Goal: Task Accomplishment & Management: Complete application form

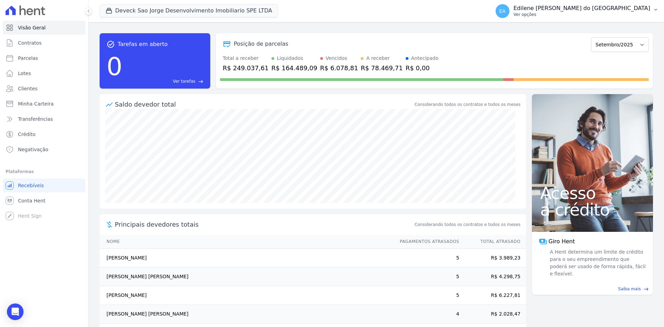
click at [560, 15] on p "Ver opções" at bounding box center [581, 15] width 137 height 6
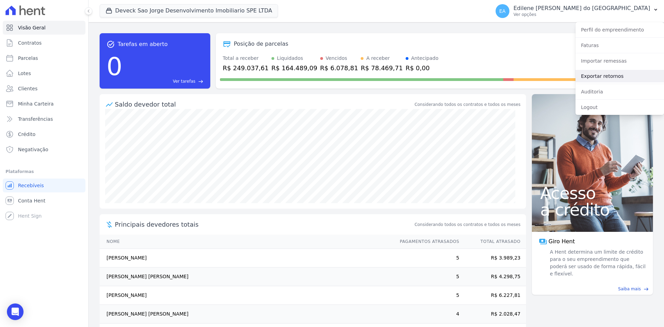
click at [604, 77] on link "Exportar retornos" at bounding box center [619, 76] width 88 height 12
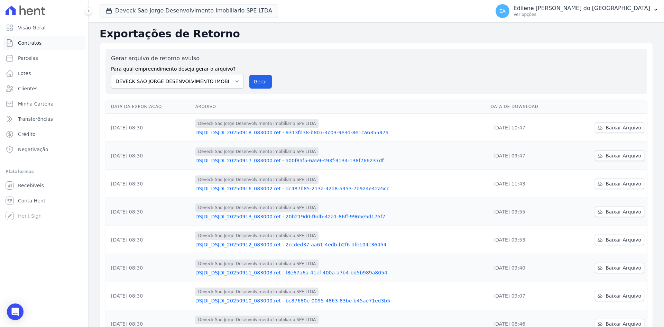
click at [31, 43] on span "Contratos" at bounding box center [30, 42] width 24 height 7
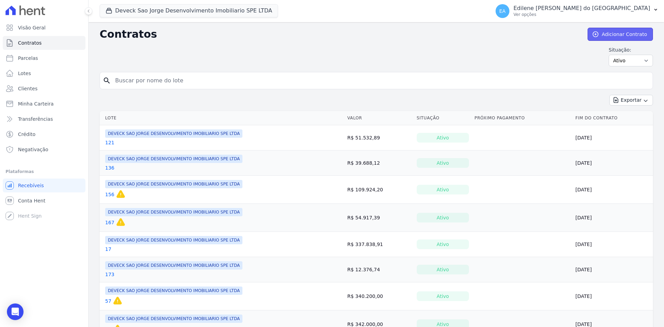
click at [632, 35] on link "Adicionar Contrato" at bounding box center [619, 34] width 65 height 13
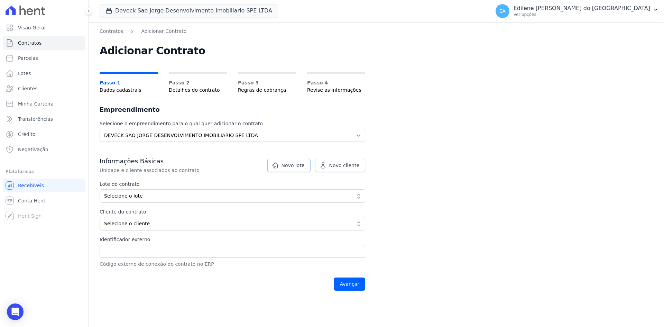
click at [292, 163] on span "Novo lote" at bounding box center [292, 165] width 23 height 7
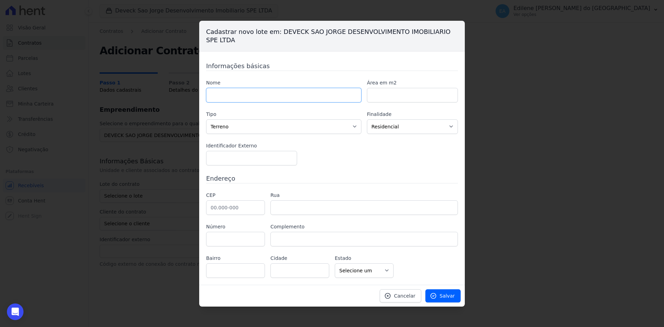
click at [259, 94] on input "text" at bounding box center [283, 95] width 155 height 15
type input "37"
click at [450, 295] on span "Salvar" at bounding box center [446, 295] width 15 height 7
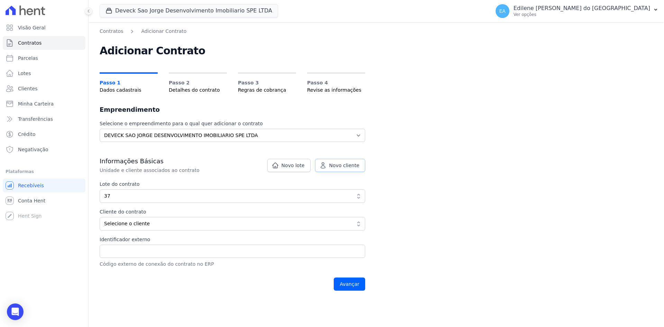
click at [351, 166] on span "Novo cliente" at bounding box center [344, 165] width 30 height 7
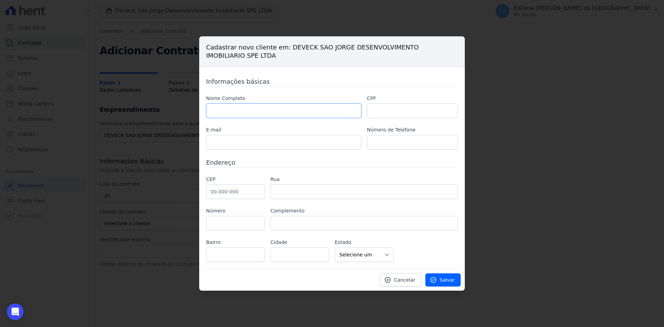
click at [254, 111] on input "text" at bounding box center [283, 110] width 155 height 15
type input "[PERSON_NAME]"
type input "442.391.508-17"
click at [256, 140] on input "text" at bounding box center [283, 142] width 155 height 15
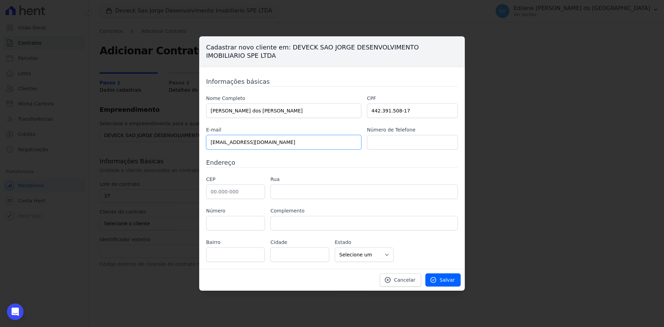
type input "[EMAIL_ADDRESS][DOMAIN_NAME]"
type input "119.5452-6305"
click at [242, 193] on input "text" at bounding box center [235, 191] width 59 height 15
type input "06.110-160"
type input "Rua Açucena"
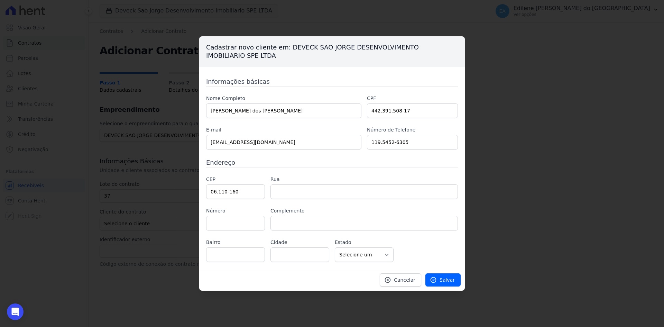
type input "Jardim das Flores"
type input "Osasco"
select select "SP"
click at [236, 222] on input "text" at bounding box center [235, 223] width 59 height 15
type input "868"
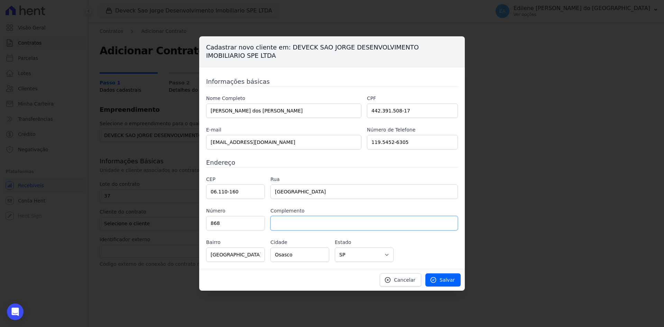
click at [295, 221] on input "text" at bounding box center [363, 223] width 187 height 15
type input "casa"
click at [447, 279] on span "Salvar" at bounding box center [446, 279] width 15 height 7
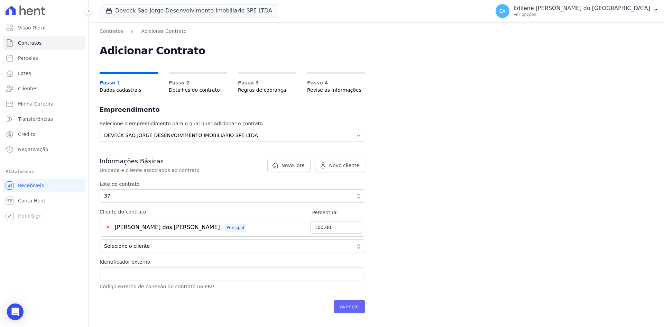
click at [349, 308] on input "Avançar" at bounding box center [349, 306] width 31 height 13
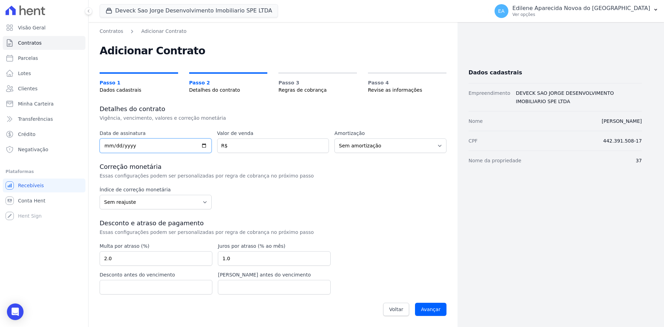
click at [116, 145] on input "date" at bounding box center [156, 145] width 112 height 15
click at [107, 147] on input "date" at bounding box center [156, 145] width 112 height 15
type input "2025-09-13"
click at [281, 146] on input "number" at bounding box center [273, 145] width 112 height 15
type input "24476.66"
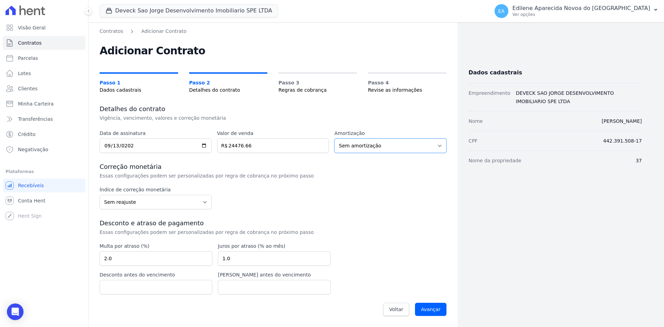
click at [385, 149] on select "Sem amortização Price Sac" at bounding box center [390, 145] width 112 height 15
click at [334, 138] on select "Sem amortização Price Sac" at bounding box center [390, 145] width 112 height 15
drag, startPoint x: 236, startPoint y: 258, endPoint x: 196, endPoint y: 259, distance: 39.8
click at [196, 259] on div "Multa por atraso (%) 2.0 Juros por atraso (% ao mês) 1.0 Desconto antes do venc…" at bounding box center [215, 268] width 231 height 52
type input "2"
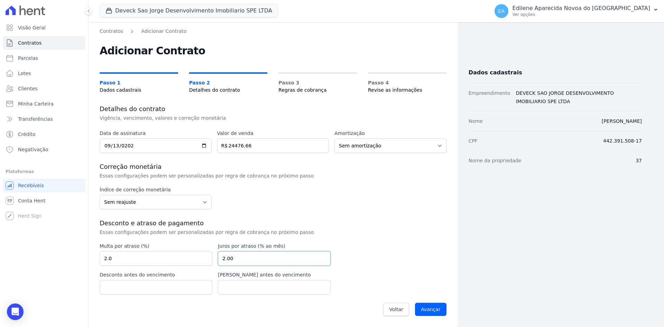
type input "2.00"
drag, startPoint x: 140, startPoint y: 256, endPoint x: 89, endPoint y: 256, distance: 50.8
click at [89, 256] on div "Contratos Adicionar Contrato Adicionar Contrato Passo 1 Dados cadastrais Passo …" at bounding box center [272, 174] width 369 height 305
type input "2.0"
drag, startPoint x: 242, startPoint y: 256, endPoint x: 199, endPoint y: 256, distance: 42.9
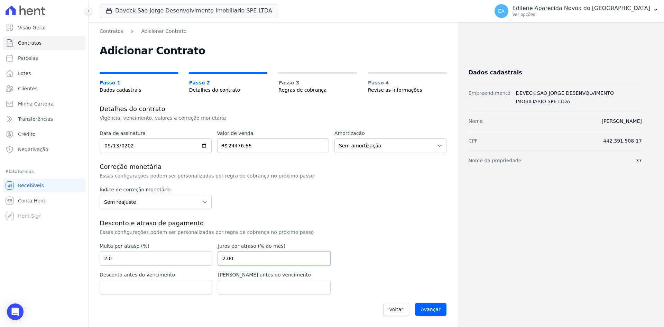
click at [199, 256] on div "Multa por atraso (%) 2.0 Juros por atraso (% ao mês) 2.00 Desconto antes do ven…" at bounding box center [215, 268] width 231 height 52
type input "0.03"
click at [436, 311] on input "Avançar" at bounding box center [430, 308] width 31 height 13
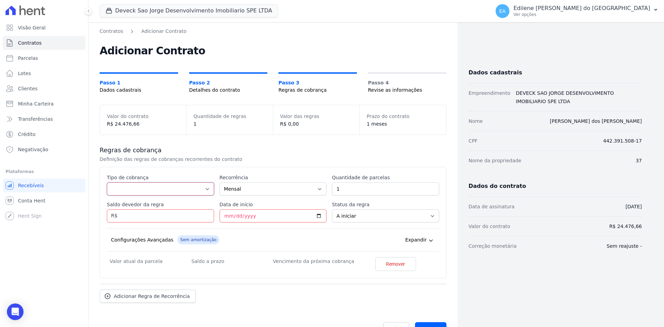
click at [208, 187] on select "Parcela Normal Entrada Sinal Intercalada Chaves Pré-chaves Pós-chaves Impostos …" at bounding box center [160, 188] width 107 height 13
select select "down_payment"
click at [107, 182] on select "Parcela Normal Entrada Sinal Intercalada Chaves Pré-chaves Pós-chaves Impostos …" at bounding box center [160, 188] width 107 height 13
click at [130, 215] on input "Saldo devedor da regra" at bounding box center [160, 215] width 107 height 13
type input "15476.66"
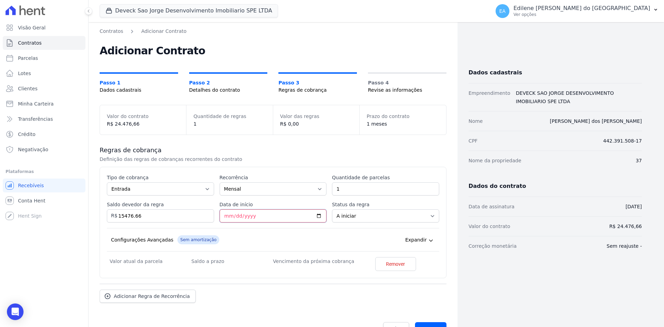
click at [225, 215] on input "Data de início" at bounding box center [272, 215] width 107 height 13
type input "2025-09-23"
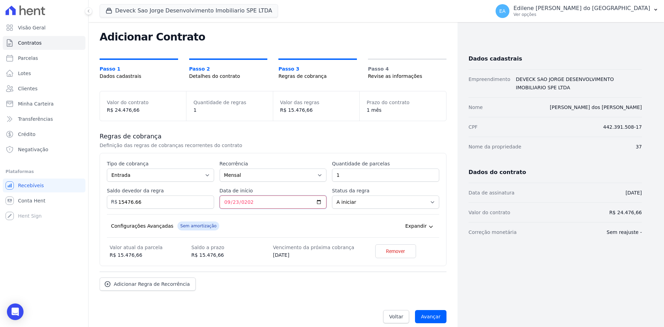
scroll to position [21, 0]
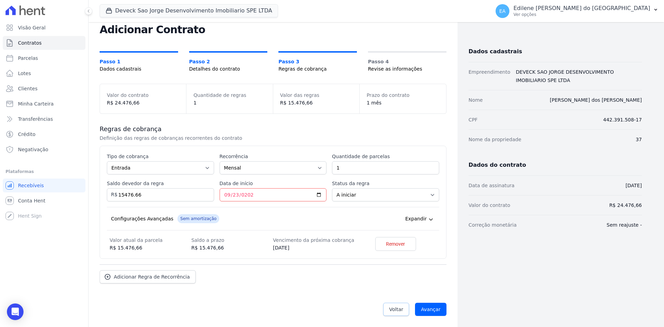
click at [387, 303] on link "Voltar" at bounding box center [396, 308] width 26 height 13
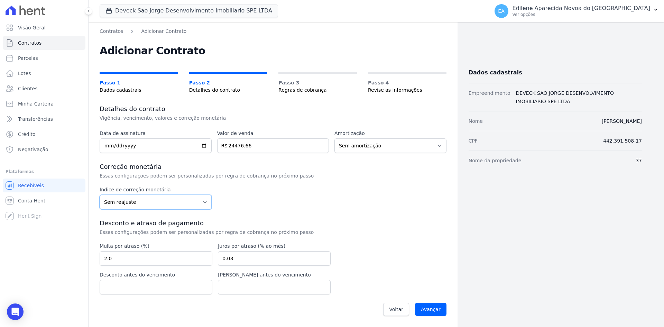
click at [201, 202] on select "Sem reajuste Média dos últimos 12 meses acumulado de INCCM Média dos últimos 12…" at bounding box center [156, 202] width 112 height 15
select select "inccdi"
click at [100, 195] on select "Sem reajuste Média dos últimos 12 meses acumulado de INCCM Média dos últimos 12…" at bounding box center [156, 202] width 112 height 15
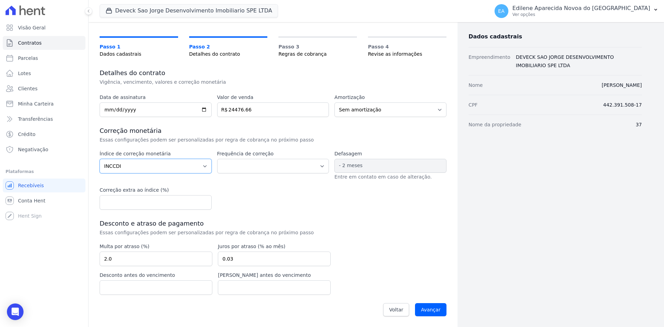
scroll to position [36, 0]
click at [426, 314] on input "Avançar" at bounding box center [430, 308] width 31 height 13
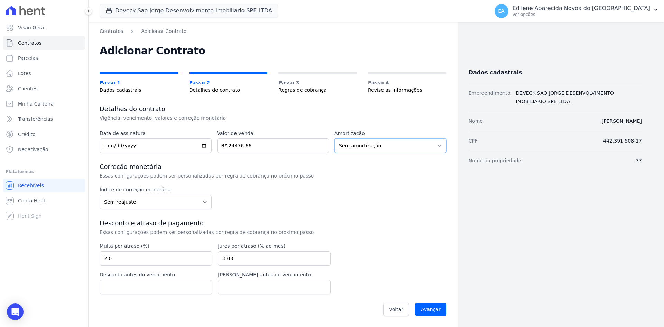
click at [441, 147] on select "Sem amortização Price Sac" at bounding box center [390, 145] width 112 height 15
click at [334, 138] on select "Sem amortização Price Sac" at bounding box center [390, 145] width 112 height 15
click at [202, 202] on select "Sem reajuste Média dos últimos 12 meses acumulado de INCCM Média dos últimos 12…" at bounding box center [156, 202] width 112 height 15
select select "inccdi"
click at [100, 195] on select "Sem reajuste Média dos últimos 12 meses acumulado de INCCM Média dos últimos 12…" at bounding box center [156, 202] width 112 height 15
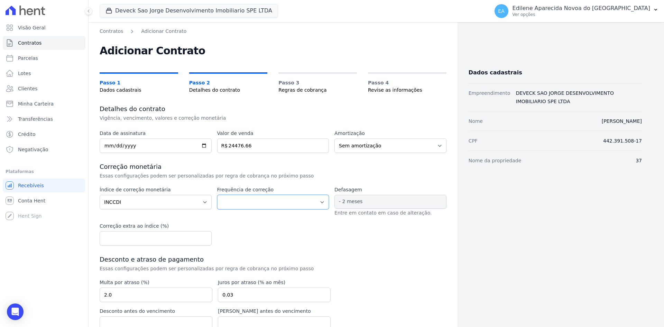
click at [317, 199] on select "Corrigido semestralmente Corrigido mensalmente Corrigido anualmente" at bounding box center [273, 202] width 112 height 15
select select "monthly"
click at [217, 195] on select "Corrigido semestralmente Corrigido mensalmente Corrigido anualmente" at bounding box center [273, 202] width 112 height 15
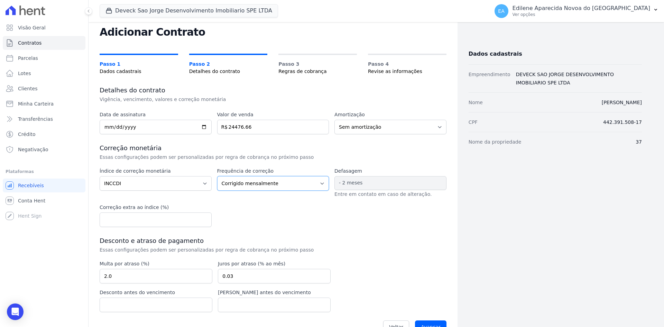
scroll to position [36, 0]
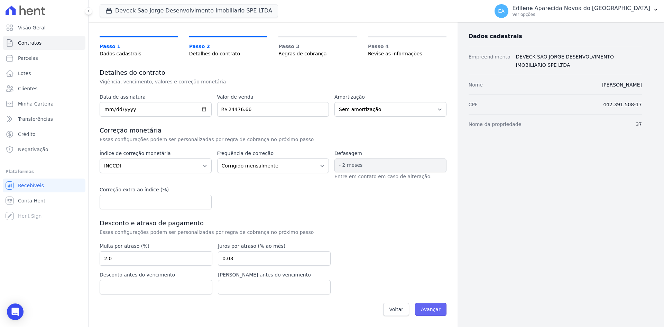
click at [424, 310] on input "Avançar" at bounding box center [430, 308] width 31 height 13
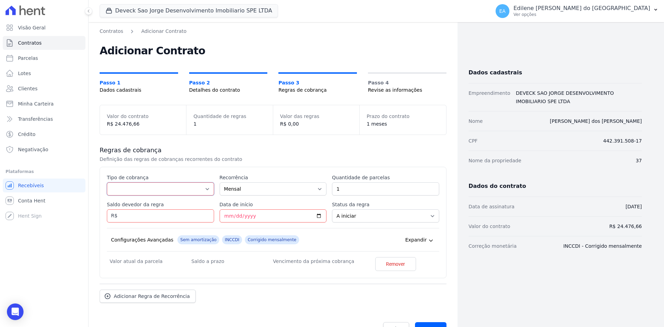
click at [204, 187] on select "Parcela Normal Entrada Sinal Intercalada Chaves Pré-chaves Pós-chaves Impostos …" at bounding box center [160, 188] width 107 height 13
select select "down_payment"
click at [107, 182] on select "Parcela Normal Entrada Sinal Intercalada Chaves Pré-chaves Pós-chaves Impostos …" at bounding box center [160, 188] width 107 height 13
click at [117, 215] on input "Saldo devedor da regra" at bounding box center [160, 215] width 107 height 13
type input "15476.66"
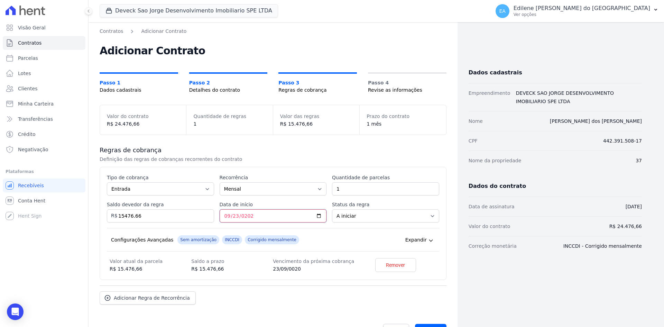
type input "2025-09-23"
click at [178, 297] on span "Adicionar Regra de Recorrência" at bounding box center [152, 297] width 76 height 7
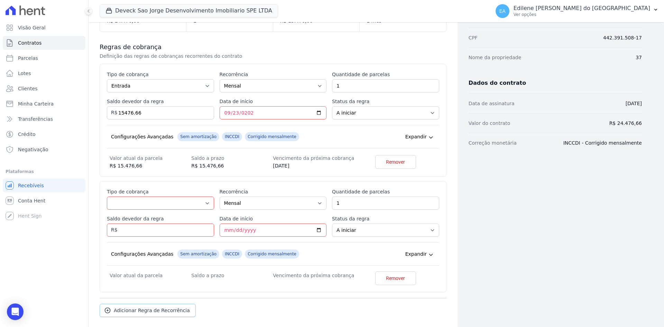
scroll to position [104, 0]
click at [205, 204] on select "Parcela Normal Entrada Sinal Intercalada Chaves Pré-chaves Pós-chaves Impostos …" at bounding box center [160, 202] width 107 height 13
select select "interleaved"
click at [107, 196] on select "Parcela Normal Entrada Sinal Intercalada Chaves Pré-chaves Pós-chaves Impostos …" at bounding box center [160, 202] width 107 height 13
click at [319, 202] on select "Mensal Bimestral Trimestral Semestral Anual" at bounding box center [272, 202] width 107 height 13
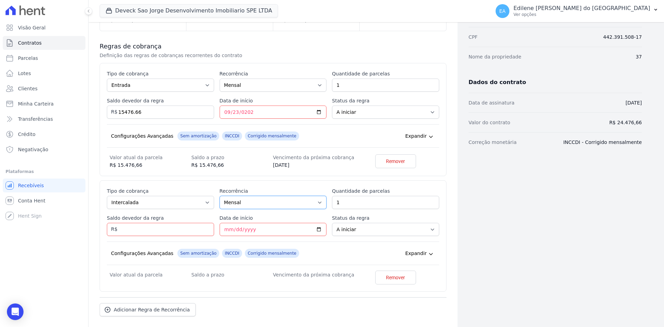
select select "12"
click at [219, 196] on select "Mensal Bimestral Trimestral Semestral Anual" at bounding box center [272, 202] width 107 height 13
click at [130, 230] on input "Saldo devedor da regra" at bounding box center [160, 229] width 107 height 13
type input "6000.00"
click at [223, 231] on input "Data de início" at bounding box center [272, 229] width 107 height 13
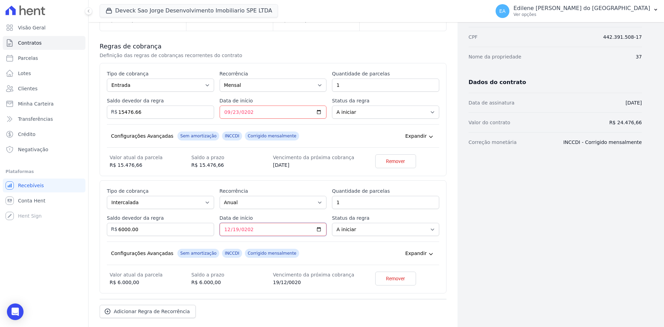
type input "2025-12-19"
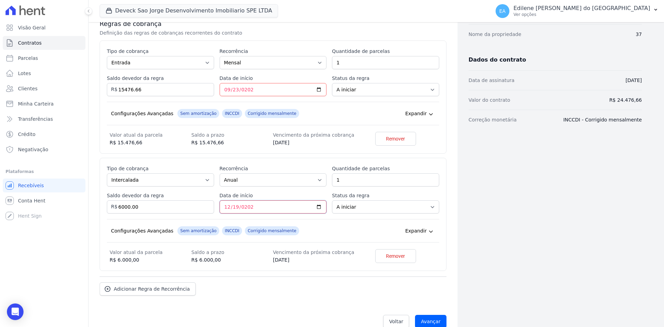
scroll to position [138, 0]
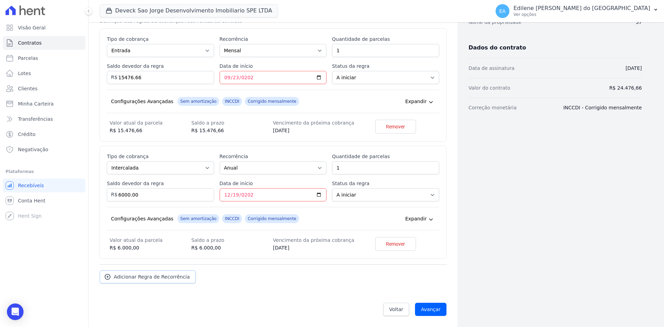
click at [169, 275] on span "Adicionar Regra de Recorrência" at bounding box center [152, 276] width 76 height 7
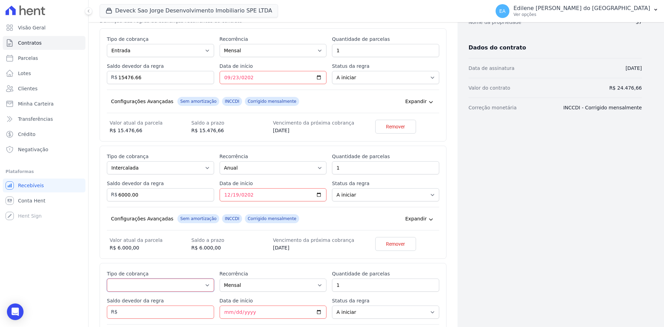
click at [206, 285] on select "Parcela Normal Entrada Sinal Intercalada Chaves Pré-chaves Pós-chaves Impostos …" at bounding box center [160, 284] width 107 height 13
select select "interleaved"
click at [107, 278] on select "Parcela Normal Entrada Sinal Intercalada Chaves Pré-chaves Pós-chaves Impostos …" at bounding box center [160, 284] width 107 height 13
click at [147, 312] on input "Saldo devedor da regra" at bounding box center [160, 311] width 107 height 13
type input "6000.00"
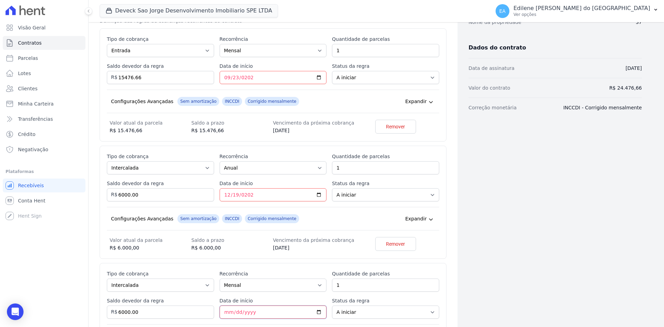
click at [226, 310] on input "Data de início" at bounding box center [272, 311] width 107 height 13
type input "2026-02-28"
click at [206, 284] on select "Parcela Normal Entrada Sinal Intercalada Chaves Pré-chaves Pós-chaves Impostos …" at bounding box center [160, 284] width 107 height 13
select select "pre_keys"
click at [107, 278] on select "Parcela Normal Entrada Sinal Intercalada Chaves Pré-chaves Pós-chaves Impostos …" at bounding box center [160, 284] width 107 height 13
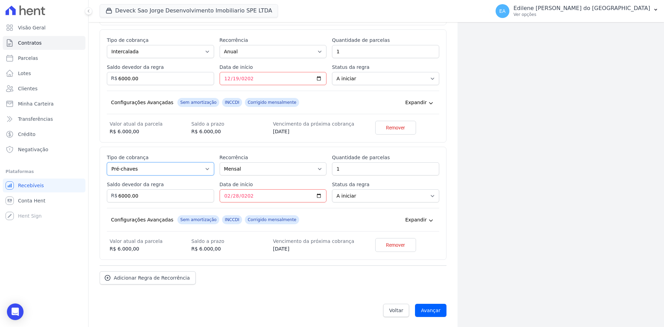
scroll to position [255, 0]
click at [153, 277] on span "Adicionar Regra de Recorrência" at bounding box center [152, 276] width 76 height 7
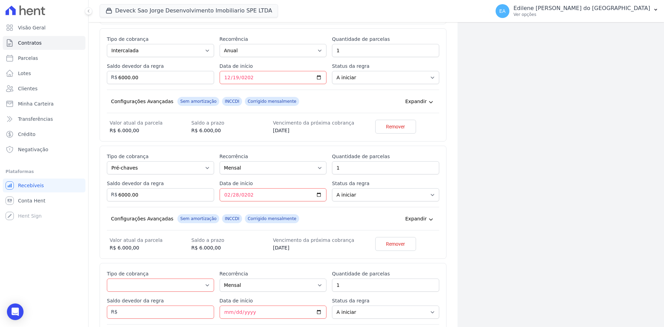
scroll to position [371, 0]
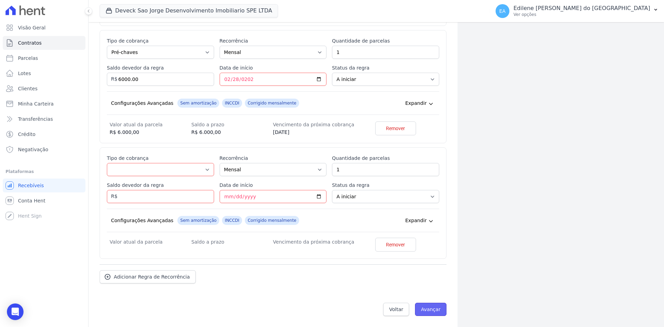
click at [429, 311] on input "Avançar" at bounding box center [430, 308] width 31 height 13
click at [398, 245] on span "Remover" at bounding box center [395, 244] width 19 height 7
click at [428, 311] on input "Avançar" at bounding box center [430, 308] width 31 height 13
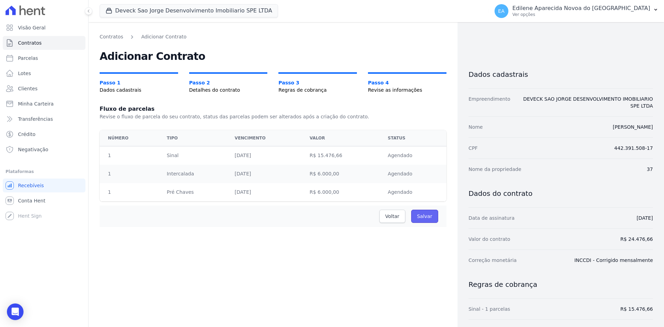
click at [423, 215] on input "Salvar" at bounding box center [424, 215] width 27 height 13
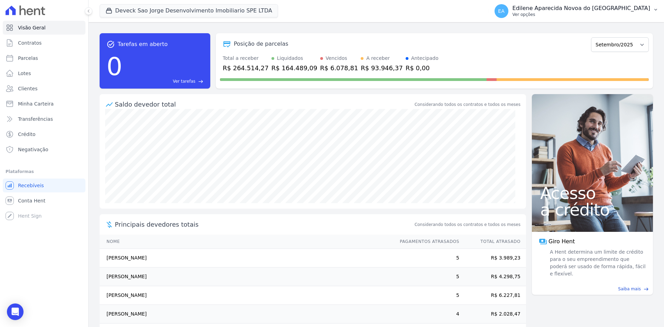
click at [558, 15] on p "Ver opções" at bounding box center [581, 15] width 138 height 6
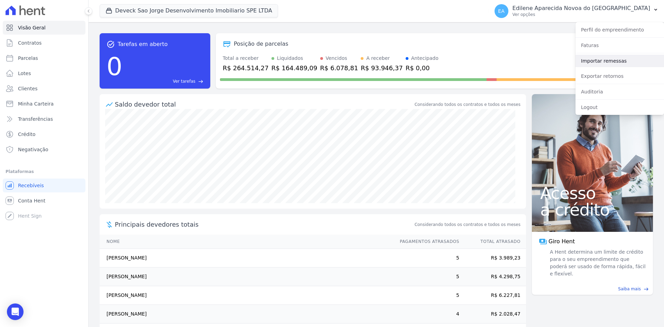
click at [598, 62] on link "Importar remessas" at bounding box center [619, 61] width 88 height 12
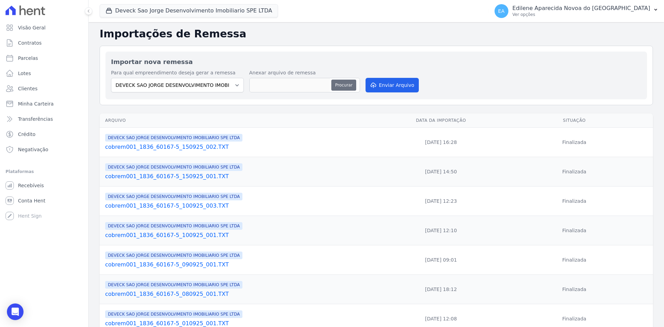
click at [343, 86] on button "Procurar" at bounding box center [343, 85] width 25 height 11
type input "cobrem001_1836_60167-5_190925_001.TXT"
click at [393, 83] on button "Enviar Arquivo" at bounding box center [391, 85] width 53 height 15
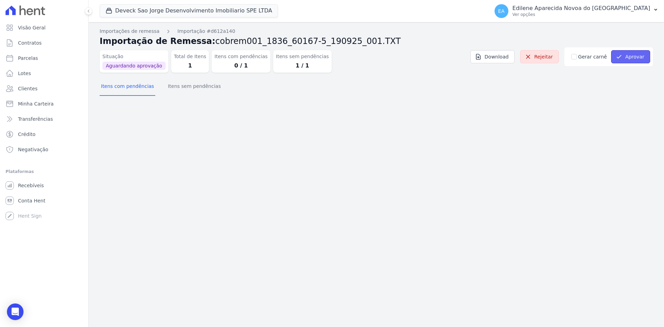
click at [632, 57] on button "Aprovar" at bounding box center [630, 56] width 39 height 13
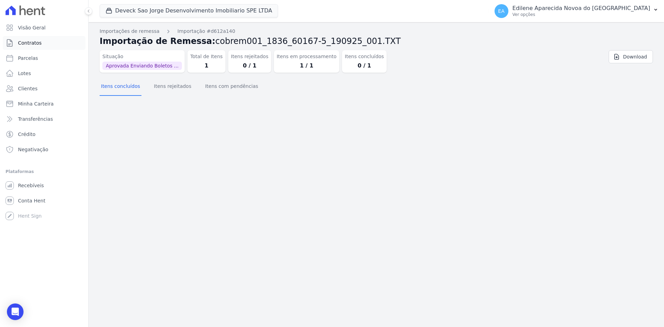
click at [34, 42] on span "Contratos" at bounding box center [30, 42] width 24 height 7
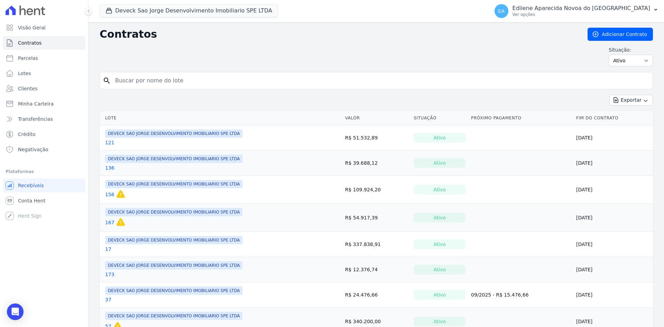
click at [134, 79] on input "search" at bounding box center [380, 81] width 539 height 14
type input "37"
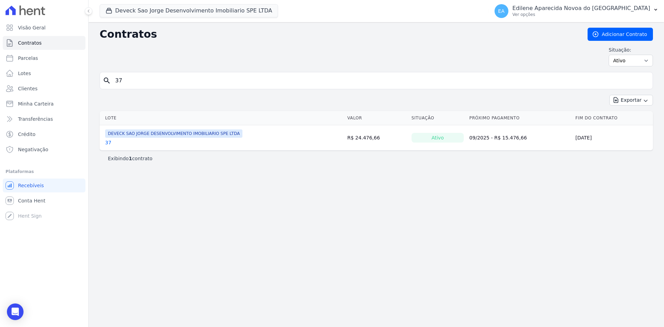
click at [110, 142] on link "37" at bounding box center [108, 142] width 6 height 7
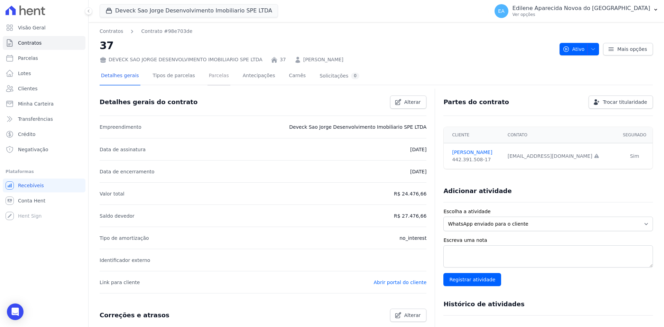
click at [207, 76] on link "Parcelas" at bounding box center [218, 76] width 23 height 18
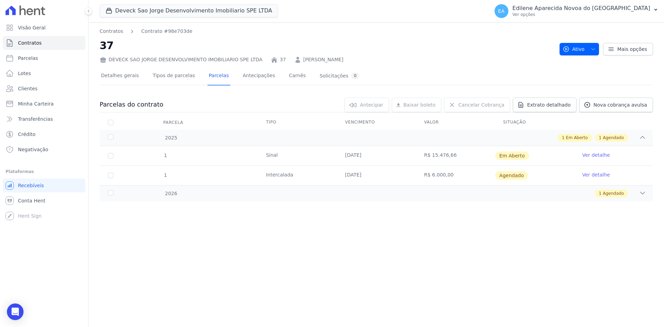
click at [599, 154] on link "Ver detalhe" at bounding box center [596, 154] width 28 height 7
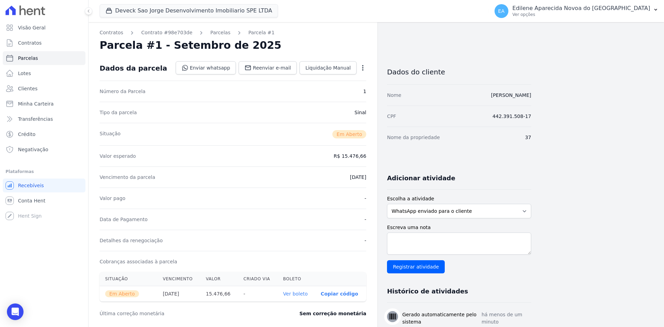
click at [302, 294] on link "Ver boleto" at bounding box center [295, 294] width 25 height 6
